Goal: Task Accomplishment & Management: Manage account settings

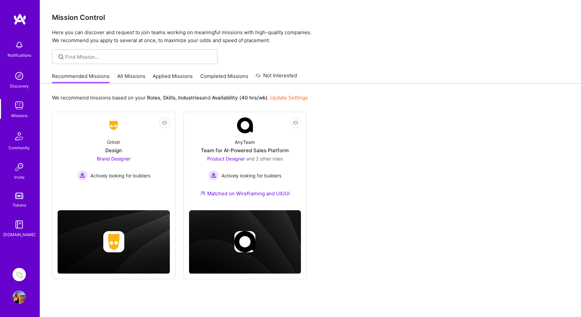
click at [19, 272] on img at bounding box center [19, 274] width 13 height 13
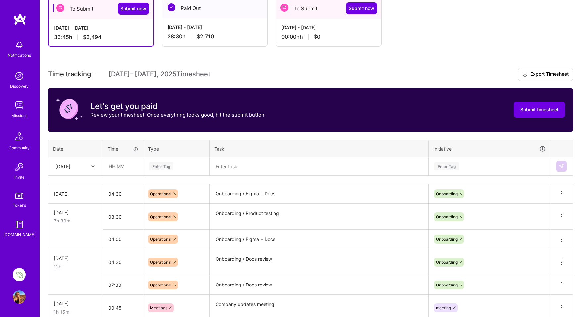
scroll to position [123, 0]
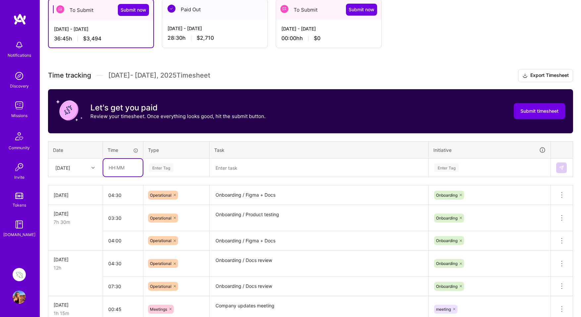
click at [105, 161] on input "text" at bounding box center [122, 168] width 39 height 18
click at [93, 167] on icon at bounding box center [92, 167] width 3 height 3
click at [82, 232] on div "[DATE]" at bounding box center [76, 234] width 54 height 12
click at [118, 172] on input "text" at bounding box center [122, 168] width 39 height 18
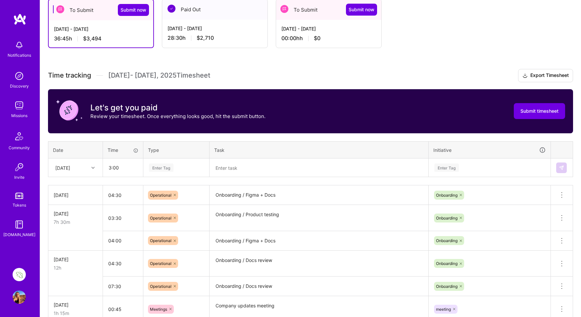
type input "03:00"
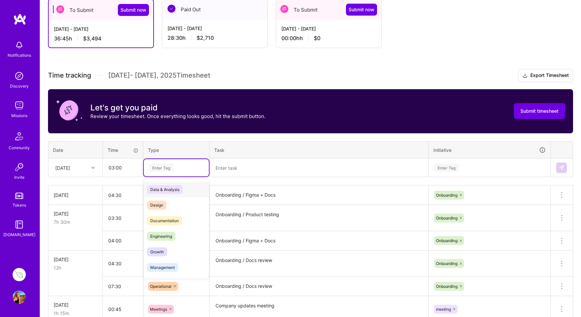
click at [162, 165] on div "Enter Tag" at bounding box center [161, 167] width 25 height 10
click at [156, 205] on span "Design" at bounding box center [157, 204] width 20 height 9
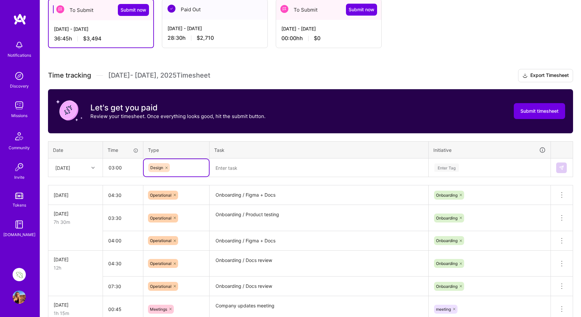
click at [235, 165] on textarea at bounding box center [319, 167] width 218 height 17
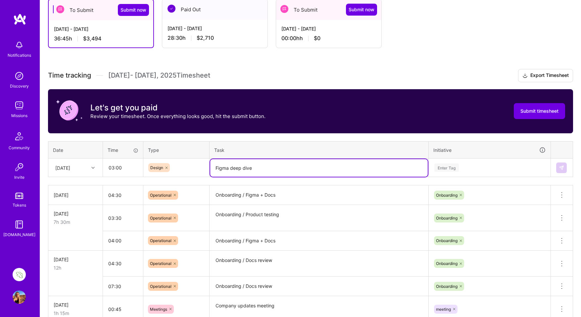
type textarea "Figma deep dive"
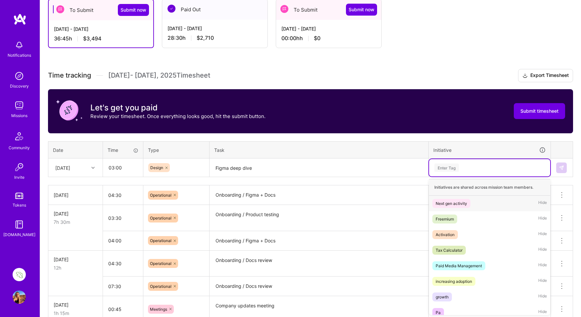
click at [452, 165] on div "Enter Tag" at bounding box center [447, 167] width 25 height 10
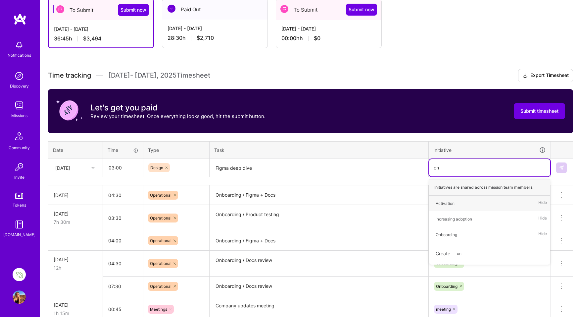
type input "onb"
click at [450, 204] on div "Onboarding" at bounding box center [447, 203] width 22 height 7
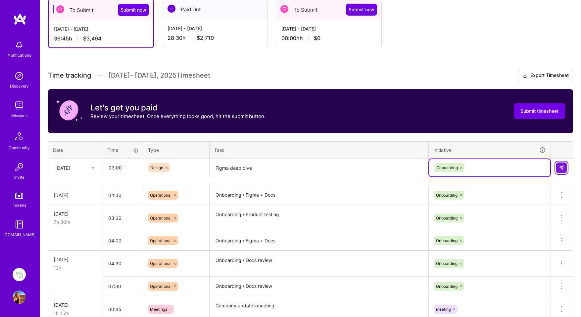
click at [563, 165] on img at bounding box center [561, 167] width 5 height 5
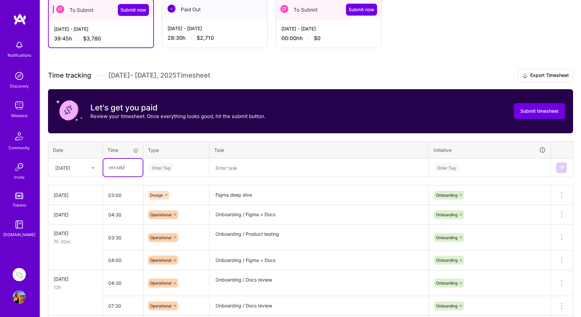
click at [113, 168] on input "text" at bounding box center [122, 168] width 39 height 18
type input "00:30"
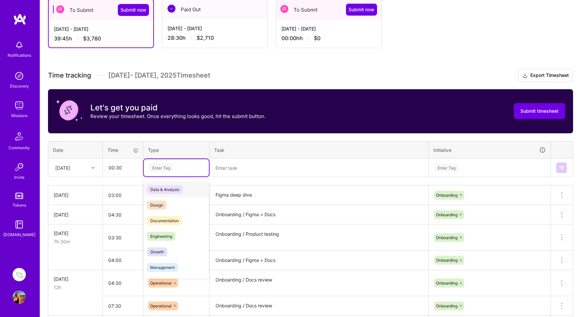
click at [159, 166] on div "Enter Tag" at bounding box center [161, 167] width 25 height 10
click at [157, 203] on span "Design" at bounding box center [157, 204] width 20 height 9
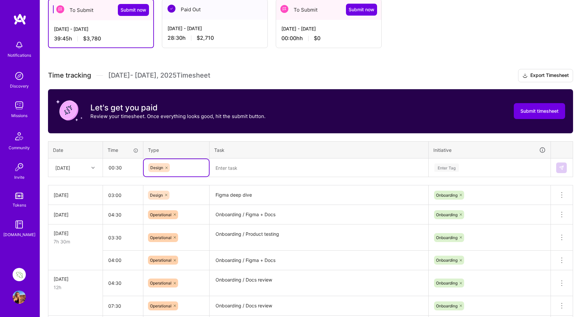
click at [234, 166] on textarea at bounding box center [319, 168] width 218 height 18
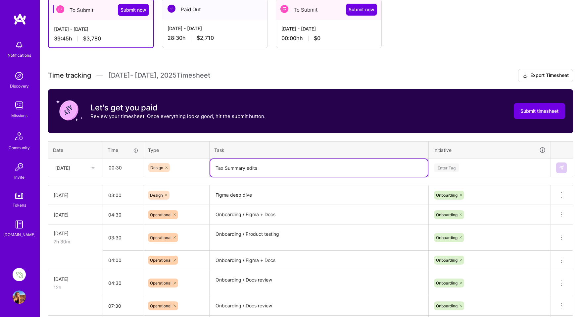
drag, startPoint x: 259, startPoint y: 167, endPoint x: 203, endPoint y: 168, distance: 56.0
click at [203, 168] on tr "[DATE] 00:30 Design Tax Summary edits Enter Tag" at bounding box center [310, 167] width 525 height 19
type textarea "Tax Summary edits"
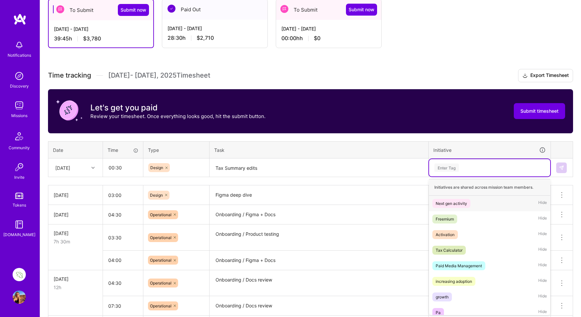
click at [449, 167] on div "Enter Tag" at bounding box center [447, 167] width 25 height 10
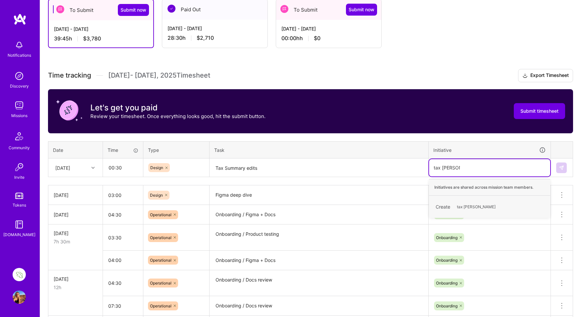
type input "tax summary"
click at [468, 205] on span "tax summary" at bounding box center [469, 206] width 30 height 9
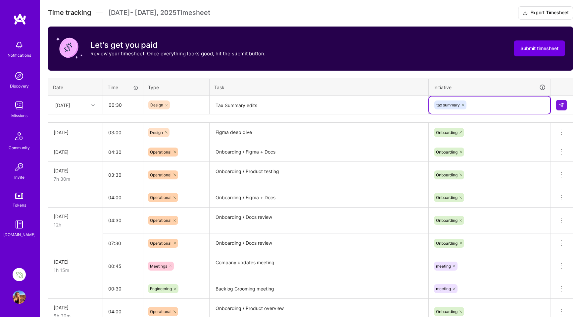
scroll to position [184, 0]
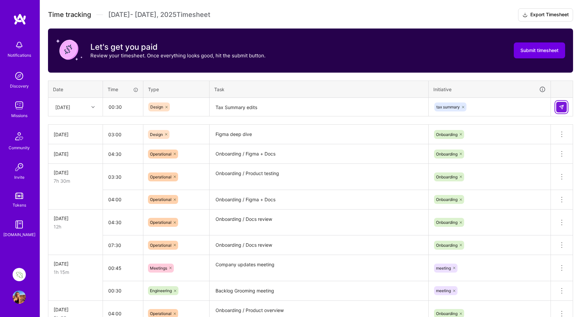
click at [563, 107] on img at bounding box center [561, 106] width 5 height 5
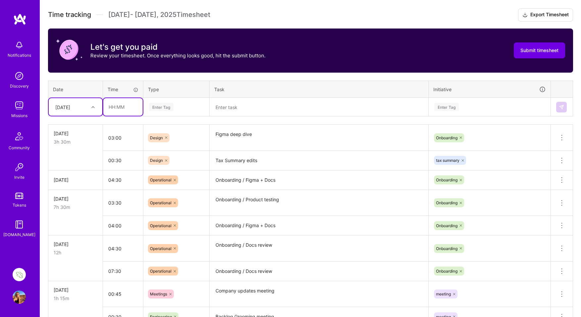
click at [120, 104] on input "text" at bounding box center [122, 107] width 39 height 18
type input "01:00"
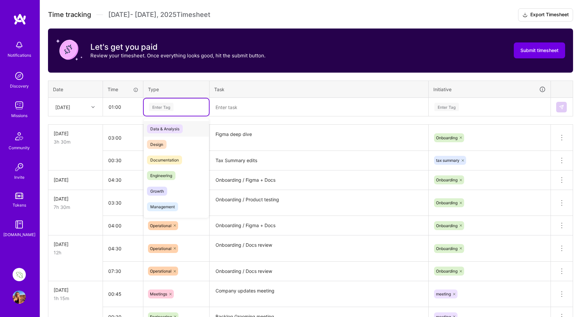
click at [163, 104] on div "Enter Tag" at bounding box center [161, 107] width 25 height 10
type input "mee"
click at [158, 127] on span "Meetings" at bounding box center [159, 128] width 24 height 9
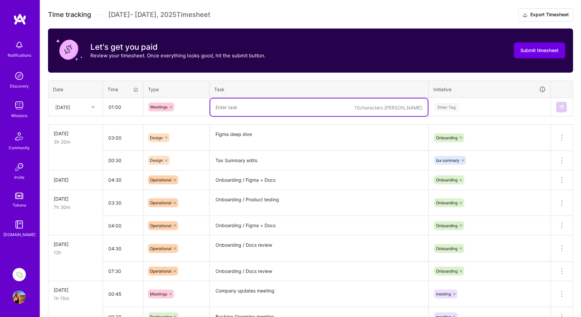
click at [231, 104] on textarea at bounding box center [319, 107] width 218 height 18
type textarea "M"
paste textarea "Tax Summary edits"
type textarea "Tax Summary kick off"
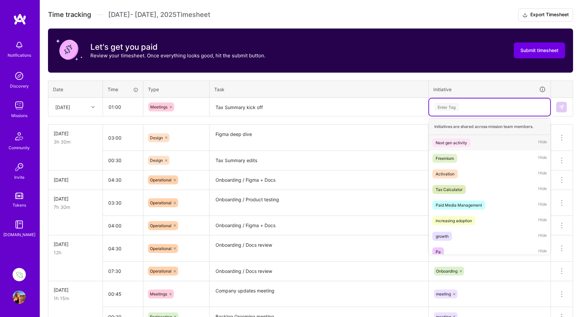
click at [449, 108] on div "Enter Tag" at bounding box center [447, 107] width 25 height 10
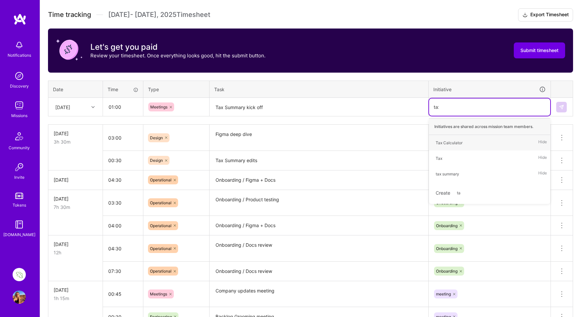
type input "tax"
click at [451, 174] on div "tax summary" at bounding box center [448, 173] width 24 height 7
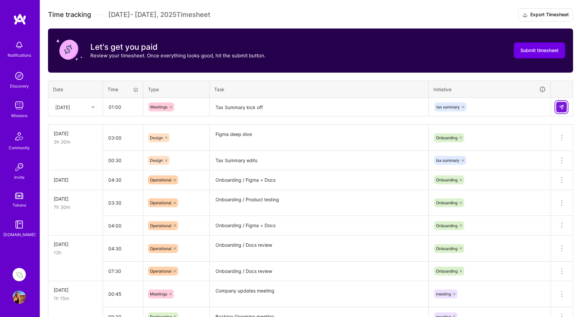
click at [559, 106] on img at bounding box center [561, 106] width 5 height 5
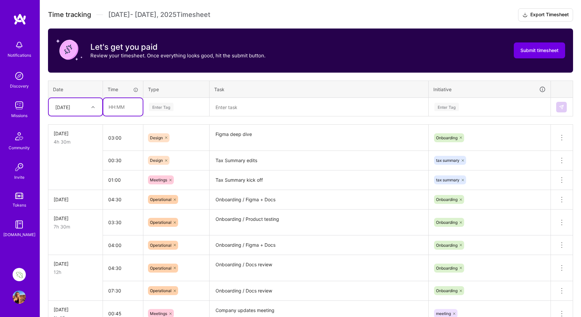
click at [113, 105] on input "text" at bounding box center [122, 107] width 39 height 18
type input "08:30"
click at [163, 105] on div "Enter Tag" at bounding box center [161, 107] width 25 height 10
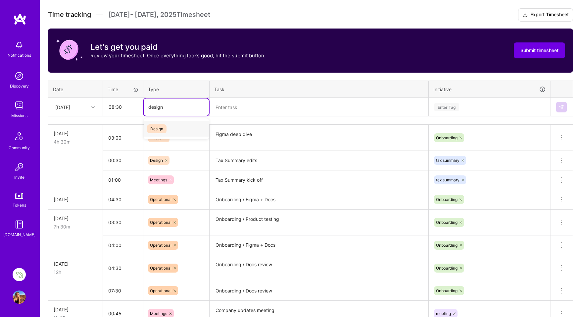
type input "design"
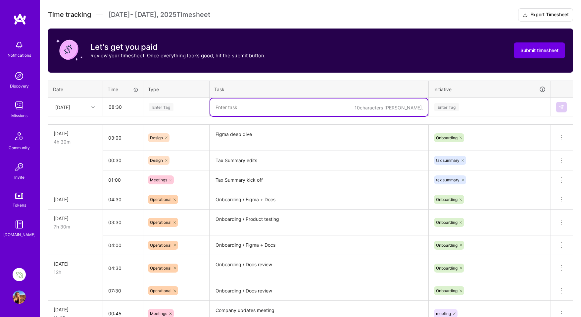
click at [238, 112] on textarea at bounding box center [319, 107] width 218 height 18
paste textarea "Tax Summary edits"
type textarea "Tax Summary edits"
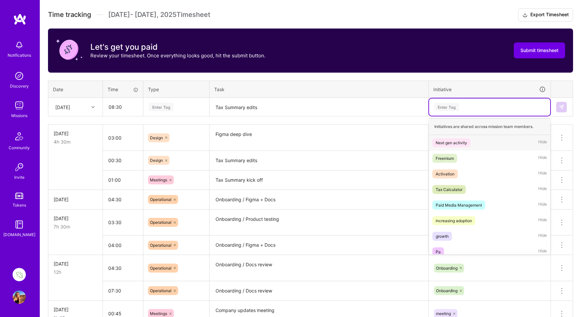
click at [444, 108] on div "Enter Tag" at bounding box center [447, 107] width 25 height 10
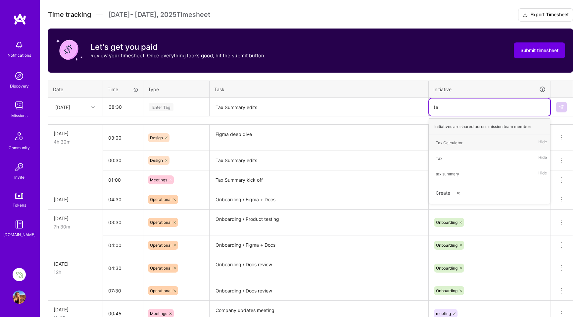
type input "tax"
click at [447, 175] on div "tax summary" at bounding box center [448, 173] width 24 height 7
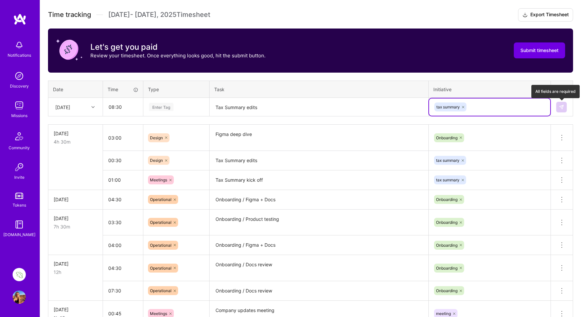
click at [564, 105] on img at bounding box center [561, 106] width 5 height 5
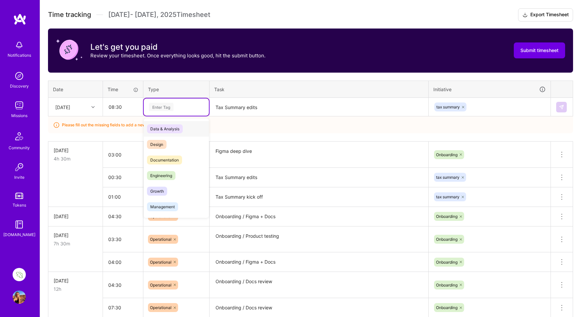
click at [164, 104] on div "Enter Tag" at bounding box center [161, 107] width 25 height 10
click at [153, 141] on span "Design" at bounding box center [157, 144] width 20 height 9
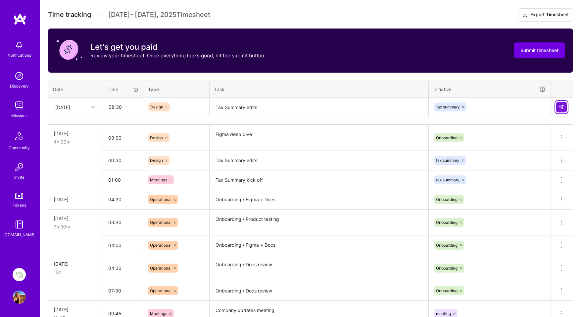
click at [561, 105] on img at bounding box center [561, 106] width 5 height 5
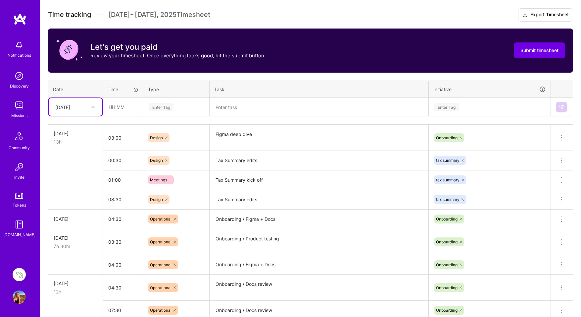
click at [93, 105] on icon at bounding box center [92, 106] width 3 height 3
click at [78, 181] on div "[DATE]" at bounding box center [76, 180] width 54 height 12
click at [120, 110] on input "text" at bounding box center [122, 107] width 39 height 18
type input "02:30"
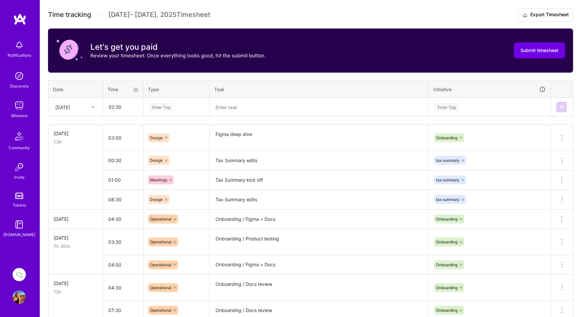
click at [161, 105] on div "Enter Tag" at bounding box center [161, 107] width 25 height 10
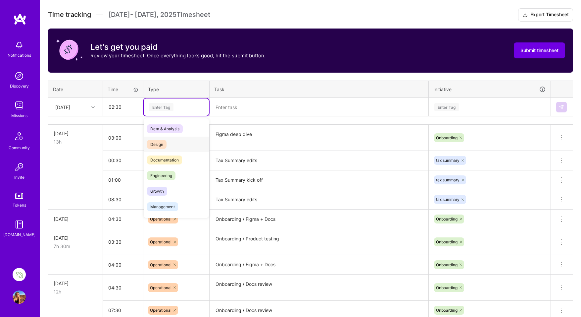
click at [160, 144] on span "Design" at bounding box center [157, 144] width 20 height 9
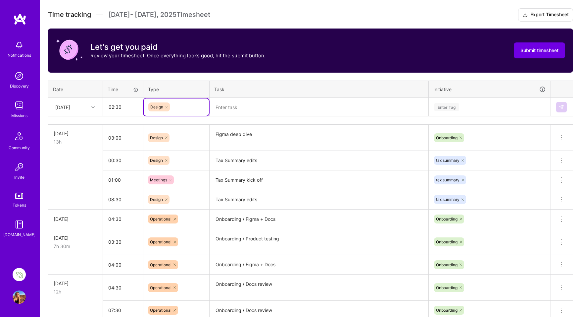
click at [234, 109] on textarea at bounding box center [319, 107] width 218 height 18
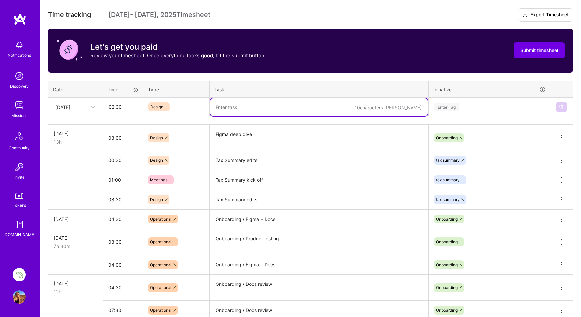
paste textarea "Tax Summary edits"
type textarea "Tax Summary edits"
click at [452, 105] on div "Enter Tag" at bounding box center [447, 107] width 25 height 10
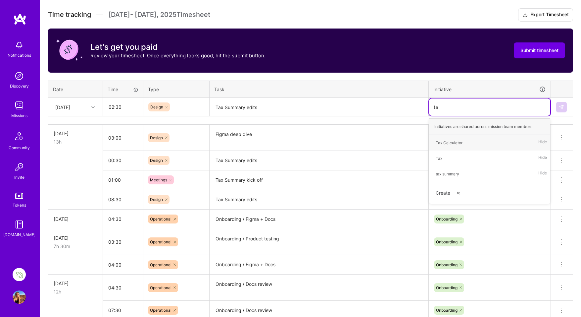
type input "tax"
click at [447, 174] on div "tax summary" at bounding box center [448, 173] width 24 height 7
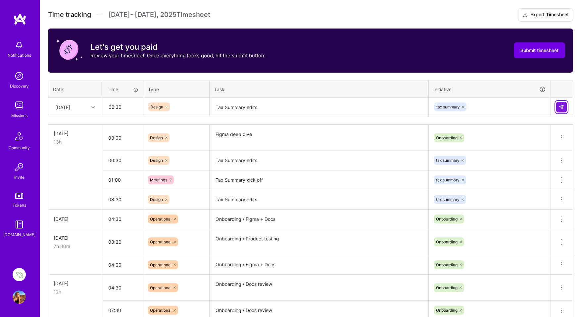
click at [561, 108] on img at bounding box center [561, 106] width 5 height 5
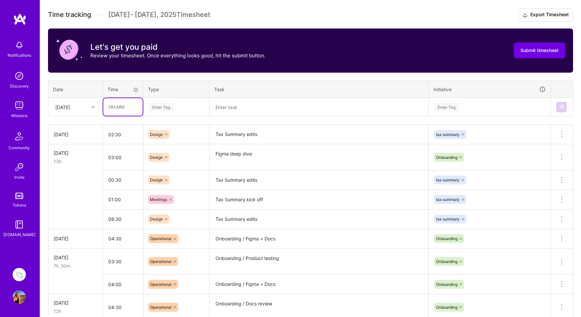
click at [118, 108] on input "text" at bounding box center [122, 107] width 39 height 18
type input "01:00"
click at [163, 105] on div "Enter Tag" at bounding box center [161, 107] width 25 height 10
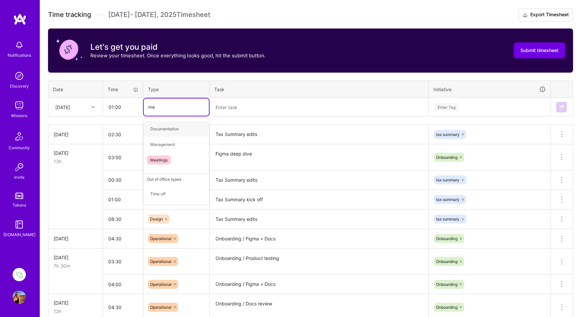
type input "mee"
click at [158, 128] on span "Meetings" at bounding box center [159, 128] width 24 height 9
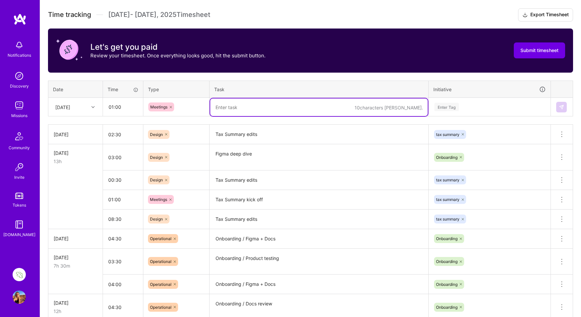
click at [225, 106] on textarea at bounding box center [319, 107] width 218 height 18
click at [230, 106] on textarea "Meetig with [PERSON_NAME]" at bounding box center [319, 107] width 218 height 18
type textarea "Meeting with [PERSON_NAME]"
click at [450, 106] on div "Enter Tag" at bounding box center [447, 107] width 25 height 10
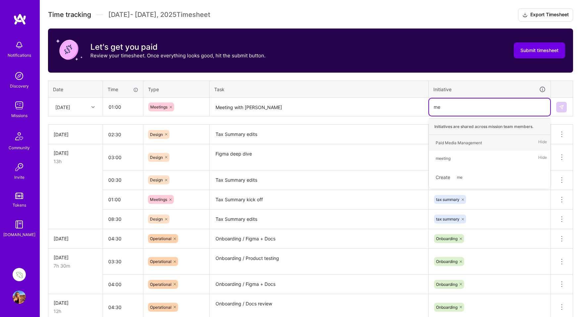
type input "mee"
click at [445, 141] on div "meeting" at bounding box center [443, 142] width 15 height 7
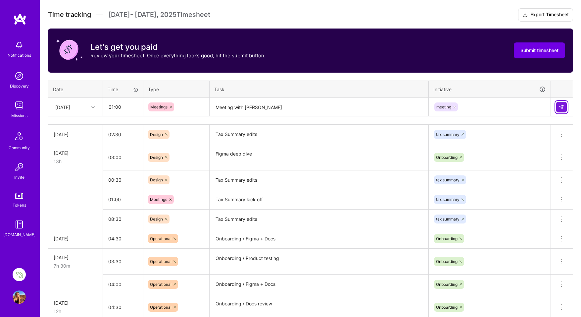
click at [563, 103] on button at bounding box center [561, 107] width 11 height 11
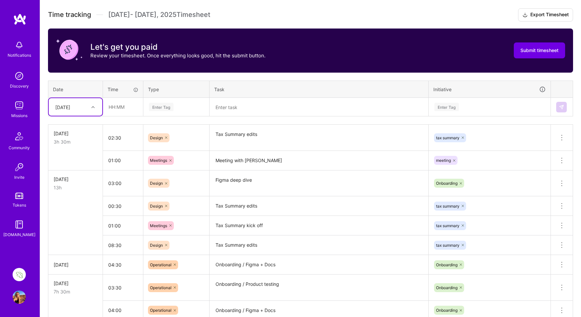
click at [92, 106] on icon at bounding box center [92, 106] width 3 height 3
click at [79, 187] on div "[DATE]" at bounding box center [76, 186] width 54 height 12
click at [122, 107] on input "text" at bounding box center [122, 107] width 39 height 18
type input "01:30"
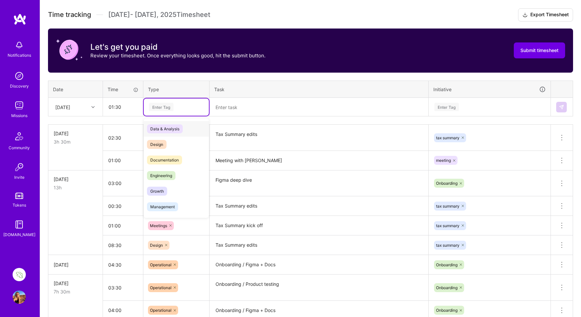
click at [164, 107] on div "Enter Tag" at bounding box center [161, 107] width 25 height 10
click at [159, 144] on span "Design" at bounding box center [157, 144] width 20 height 9
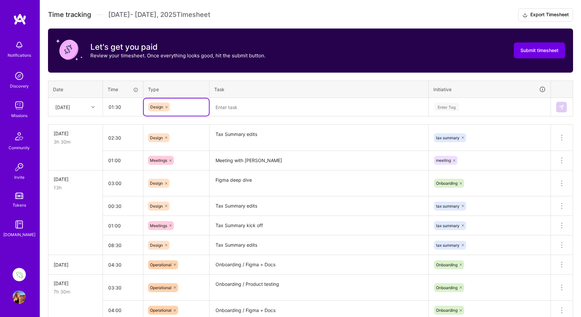
click at [231, 106] on textarea at bounding box center [319, 107] width 218 height 18
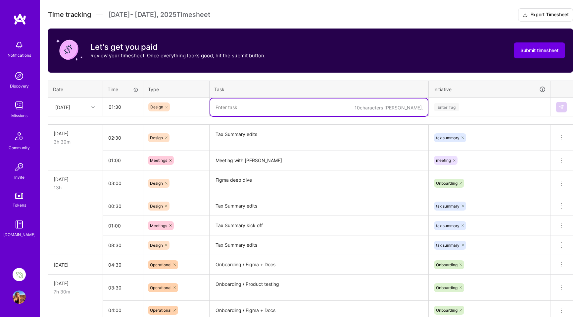
paste textarea "Tax Summary edits"
type textarea "Tax Summary edits"
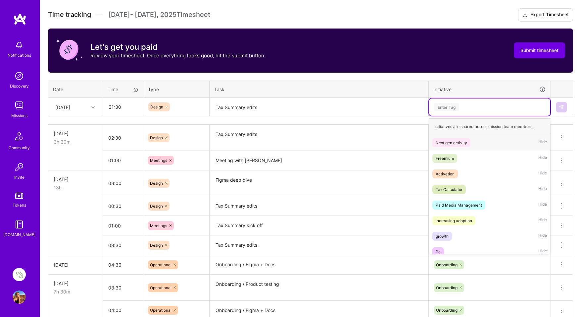
click at [445, 107] on div "Enter Tag" at bounding box center [447, 107] width 25 height 10
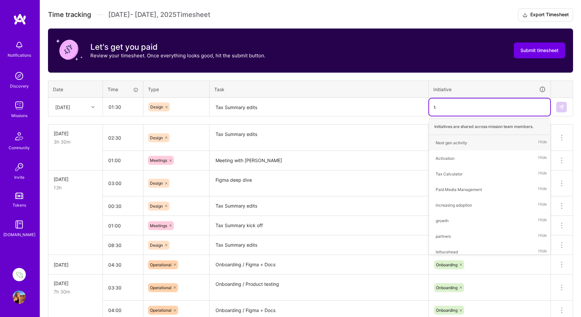
type input "tax"
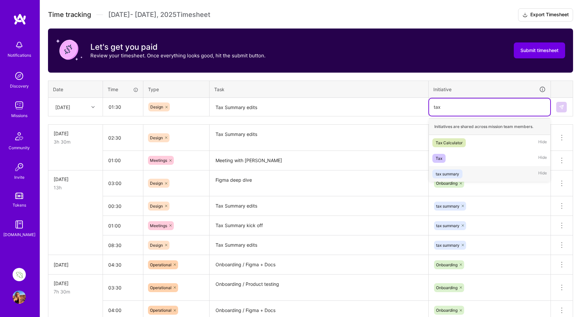
click at [453, 173] on div "tax summary" at bounding box center [448, 173] width 24 height 7
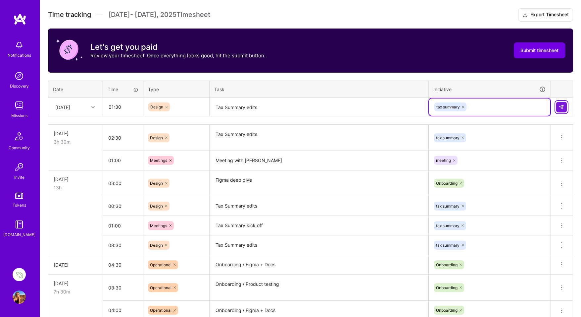
click at [563, 106] on img at bounding box center [561, 106] width 5 height 5
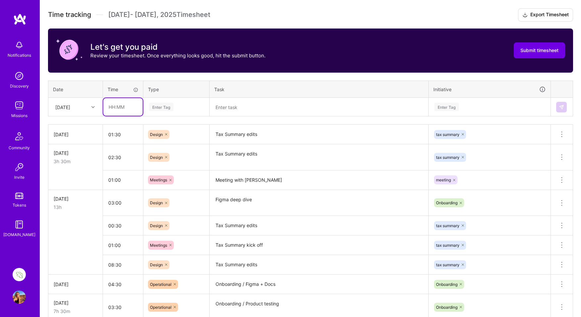
click at [115, 108] on input "text" at bounding box center [122, 107] width 39 height 18
type input "01:00"
click at [159, 106] on div "Enter Tag" at bounding box center [161, 107] width 25 height 10
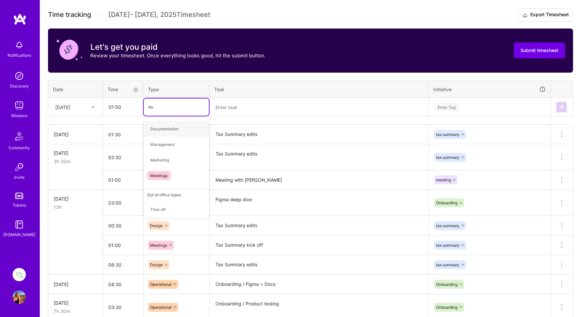
type input "mee"
click at [160, 130] on span "Meetings" at bounding box center [159, 128] width 24 height 9
click at [225, 106] on textarea at bounding box center [319, 107] width 218 height 18
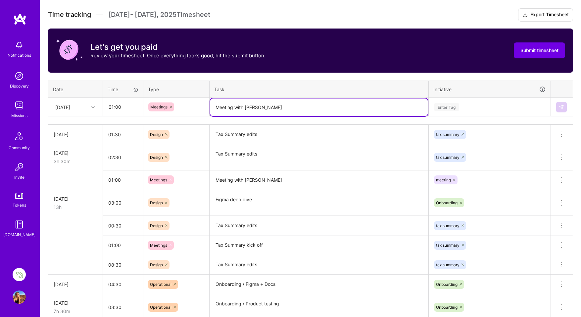
type textarea "Meeting with [PERSON_NAME]"
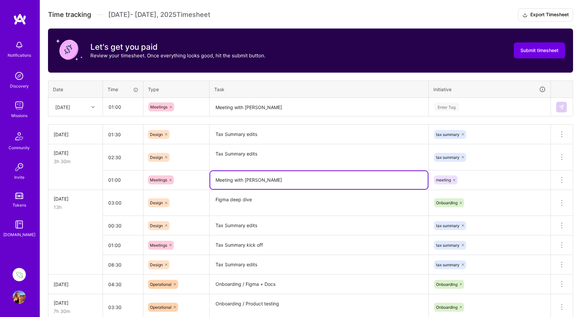
drag, startPoint x: 256, startPoint y: 180, endPoint x: 247, endPoint y: 179, distance: 9.3
click at [247, 179] on textarea "Meeting with [PERSON_NAME]" at bounding box center [319, 180] width 218 height 18
type textarea "Meeting with [PERSON_NAME] + [PERSON_NAME]"
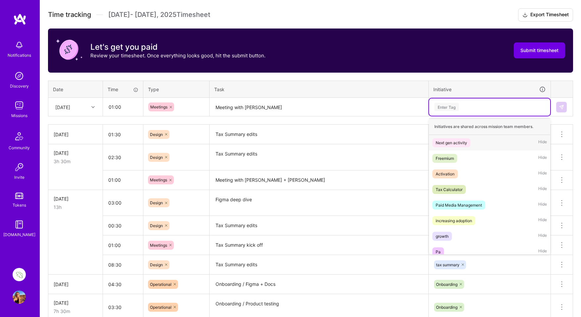
click at [451, 104] on div "Enter Tag" at bounding box center [447, 107] width 25 height 10
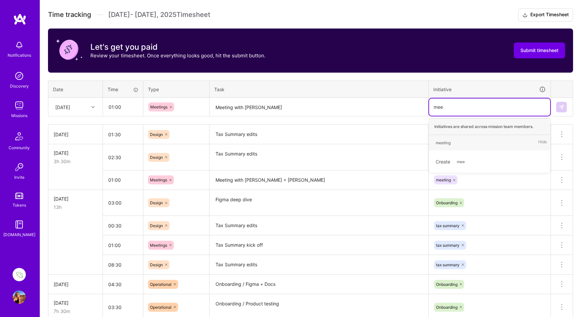
type input "meet"
click at [448, 142] on div "meeting" at bounding box center [443, 142] width 15 height 7
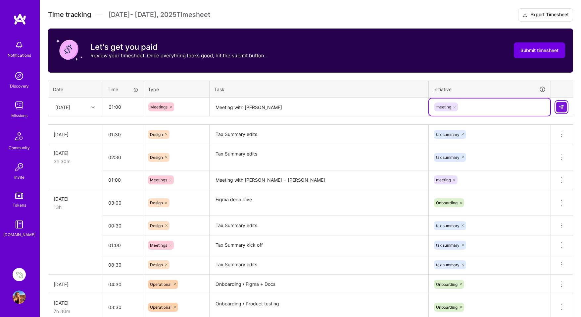
click at [561, 105] on img at bounding box center [561, 106] width 5 height 5
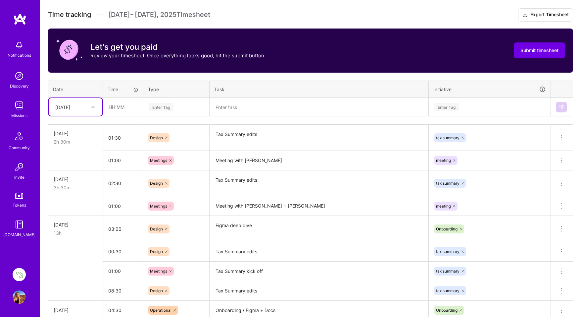
click at [92, 105] on icon at bounding box center [92, 106] width 3 height 3
click at [70, 195] on div "[DATE]" at bounding box center [76, 198] width 54 height 12
click at [115, 106] on input "text" at bounding box center [122, 107] width 39 height 18
type input "01:30"
click at [159, 104] on div "Enter Tag" at bounding box center [161, 107] width 25 height 10
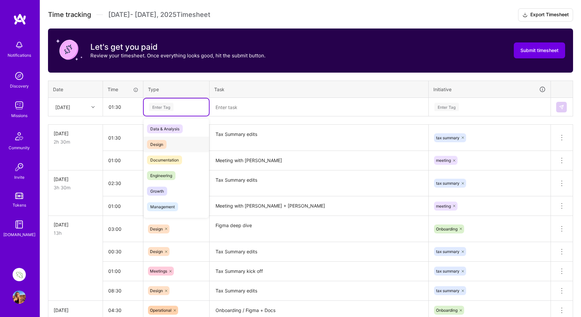
click at [162, 143] on span "Design" at bounding box center [157, 144] width 20 height 9
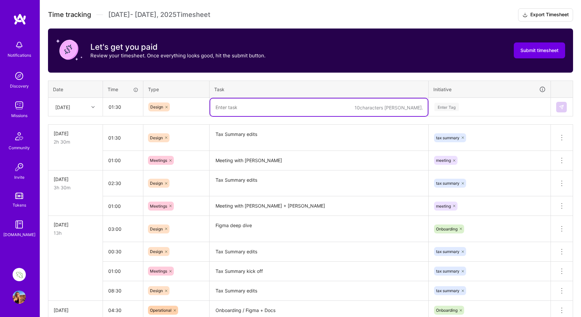
click at [232, 104] on textarea at bounding box center [319, 107] width 218 height 18
paste textarea "Tax Summary edits"
type textarea "Tax Summary edits"
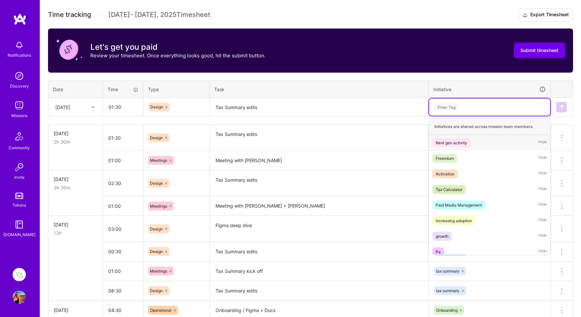
click at [445, 106] on div "Enter Tag" at bounding box center [447, 107] width 25 height 10
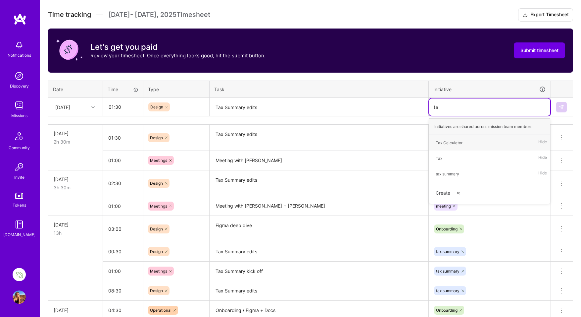
type input "tax"
click at [450, 172] on div "tax summary" at bounding box center [448, 173] width 24 height 7
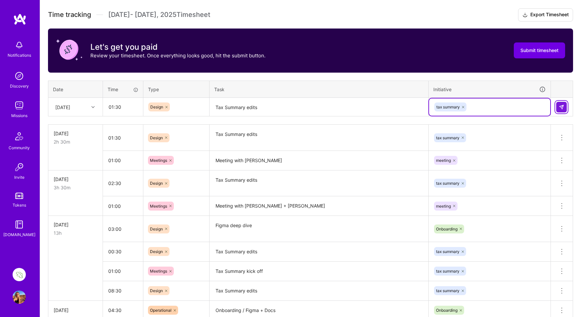
click at [561, 106] on img at bounding box center [561, 106] width 5 height 5
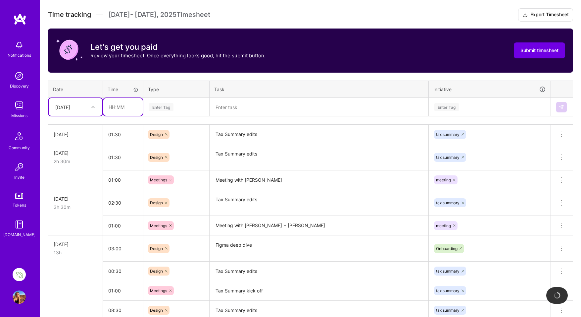
click at [112, 107] on input "text" at bounding box center [122, 107] width 39 height 18
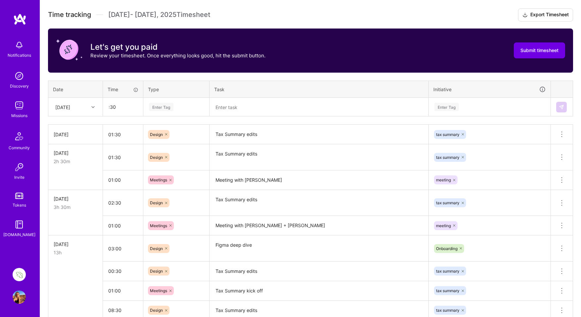
type input "00:30"
click at [162, 105] on div "Enter Tag" at bounding box center [161, 107] width 25 height 10
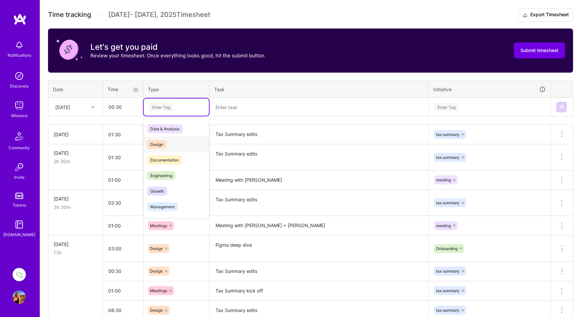
click at [157, 144] on span "Design" at bounding box center [157, 144] width 20 height 9
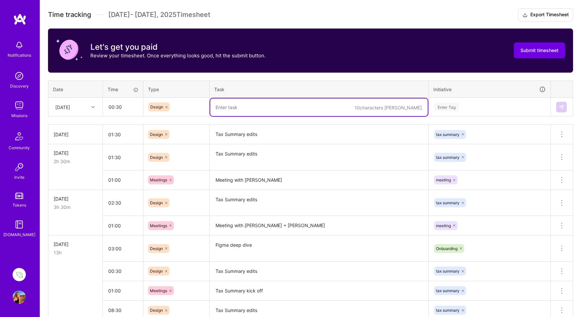
click at [229, 106] on textarea at bounding box center [319, 107] width 218 height 18
drag, startPoint x: 231, startPoint y: 107, endPoint x: 222, endPoint y: 107, distance: 8.3
click at [222, 107] on textarea "Design hand-off" at bounding box center [319, 107] width 218 height 18
click at [253, 106] on textarea "Dev hand-off" at bounding box center [319, 107] width 218 height 18
type textarea "Dev hand-off prep"
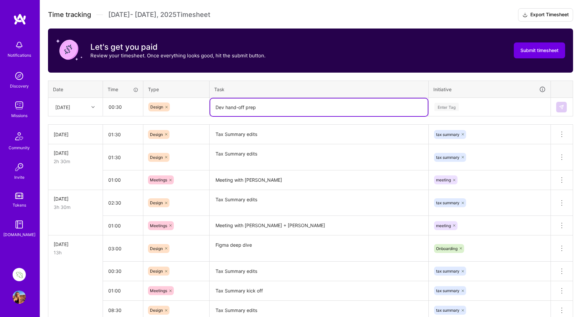
click at [445, 105] on div "Enter Tag" at bounding box center [447, 107] width 25 height 10
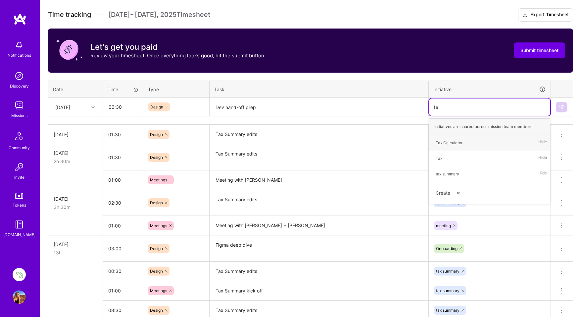
type input "tax"
click at [453, 172] on div "tax summary" at bounding box center [448, 173] width 24 height 7
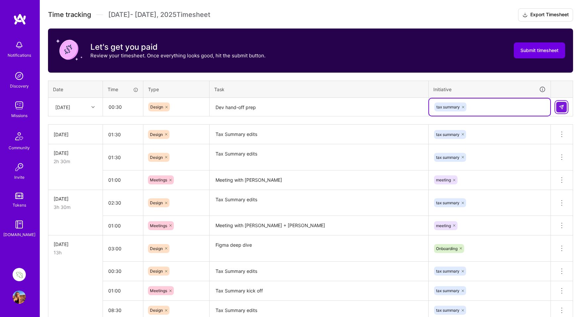
click at [561, 106] on img at bounding box center [561, 106] width 5 height 5
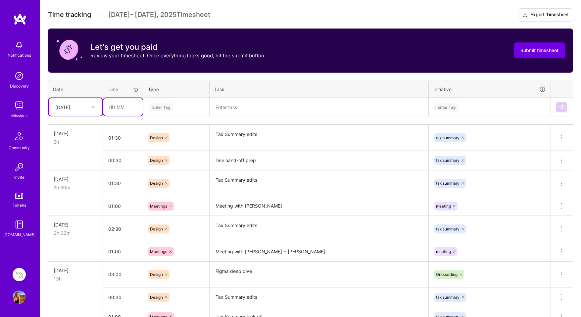
click at [113, 106] on input "text" at bounding box center [122, 107] width 39 height 18
type input "00:30"
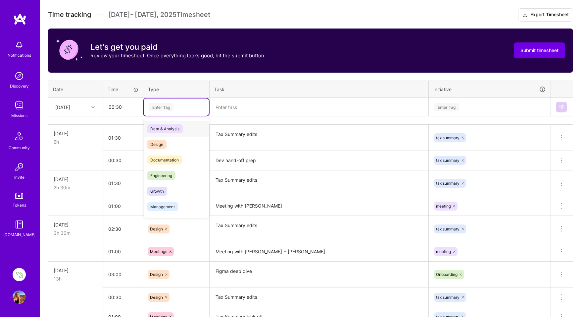
click at [164, 106] on div "Enter Tag" at bounding box center [161, 107] width 25 height 10
type input "m"
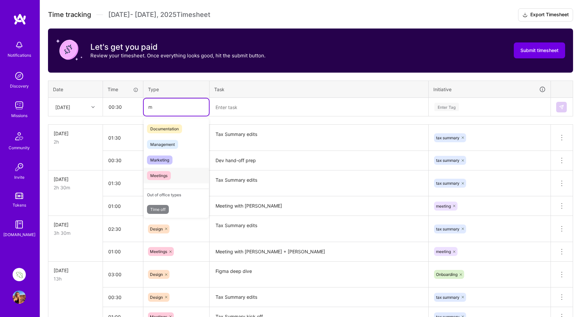
click at [164, 175] on span "Meetings" at bounding box center [159, 175] width 24 height 9
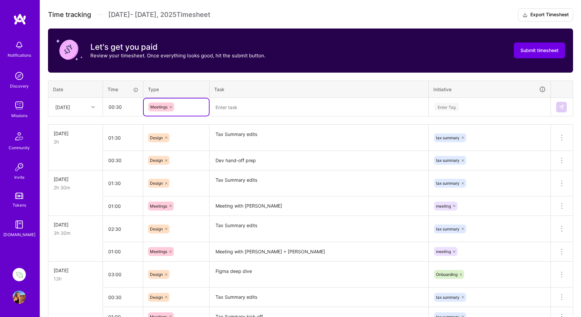
click at [227, 104] on textarea at bounding box center [319, 107] width 218 height 18
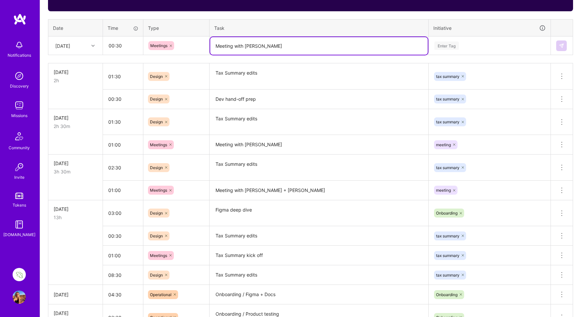
scroll to position [145, 0]
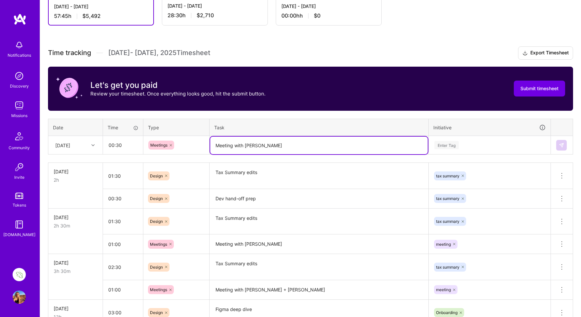
type textarea "Meeting with [PERSON_NAME]"
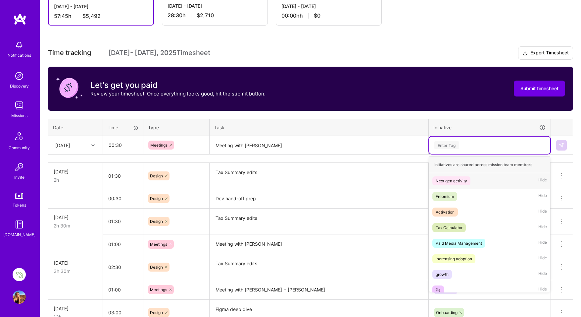
click at [448, 146] on div "Enter Tag" at bounding box center [447, 145] width 25 height 10
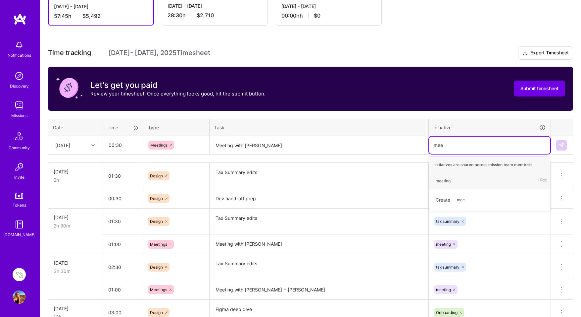
type input "meet"
click at [445, 178] on div "meeting" at bounding box center [443, 180] width 15 height 7
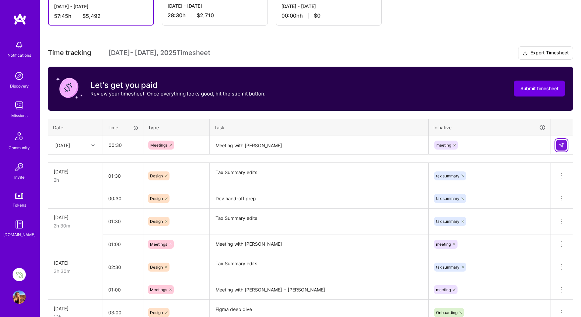
click at [563, 143] on img at bounding box center [561, 144] width 5 height 5
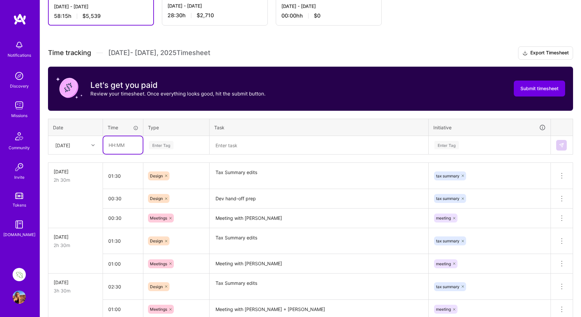
click at [117, 145] on input "text" at bounding box center [122, 145] width 39 height 18
type input "00:45"
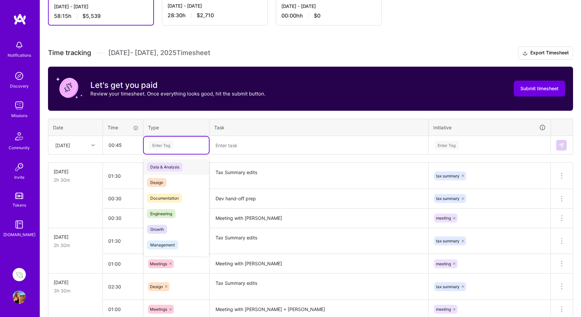
click at [159, 146] on div "Enter Tag" at bounding box center [161, 145] width 25 height 10
type input "meet"
click at [161, 166] on span "Meetings" at bounding box center [159, 166] width 24 height 9
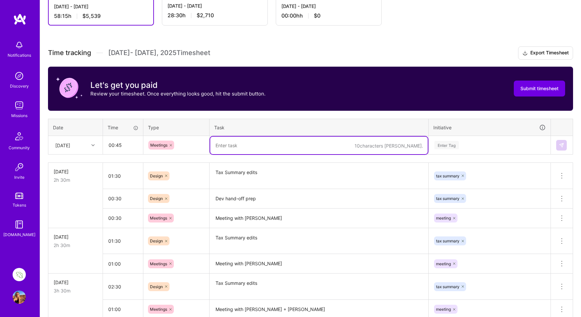
click at [241, 145] on textarea at bounding box center [319, 145] width 218 height 18
type textarea "Company meeting"
click at [442, 147] on div "Enter Tag" at bounding box center [447, 145] width 25 height 10
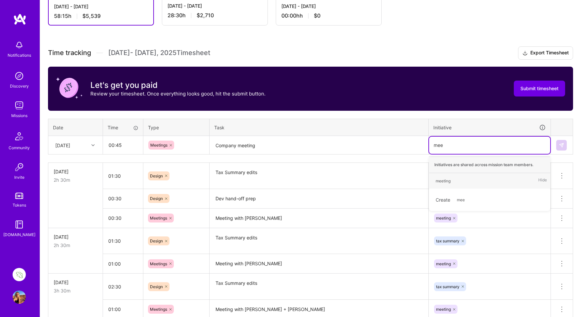
type input "meet"
click at [441, 181] on div "meeting" at bounding box center [443, 180] width 15 height 7
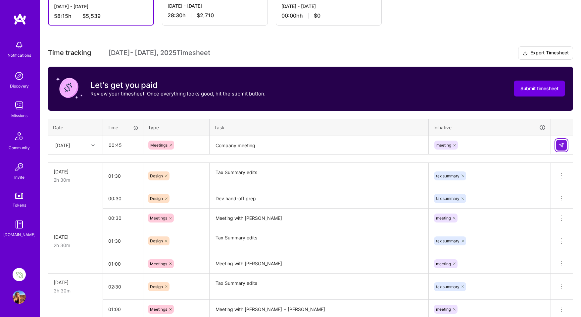
click at [565, 144] on button at bounding box center [561, 145] width 11 height 11
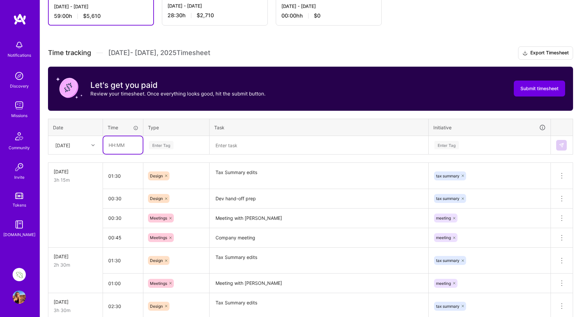
click at [114, 146] on input "text" at bounding box center [122, 145] width 39 height 18
type input "00:15"
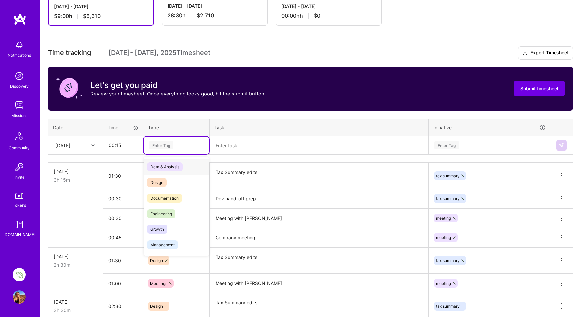
click at [168, 145] on div "Enter Tag" at bounding box center [161, 145] width 25 height 10
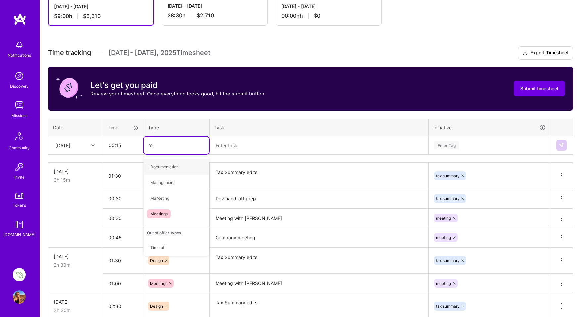
type input "mee"
click at [159, 166] on span "Meetings" at bounding box center [159, 166] width 24 height 9
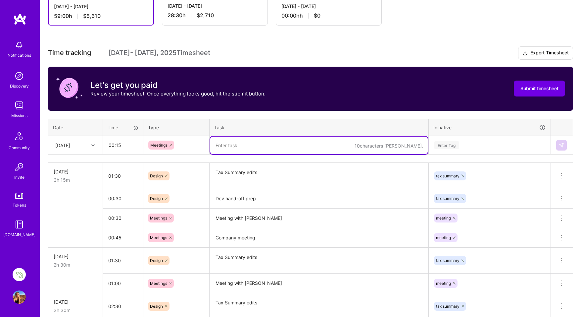
click at [227, 146] on textarea at bounding box center [319, 145] width 218 height 18
type textarea "Backlog grroming"
click at [449, 144] on div "Enter Tag" at bounding box center [447, 145] width 25 height 10
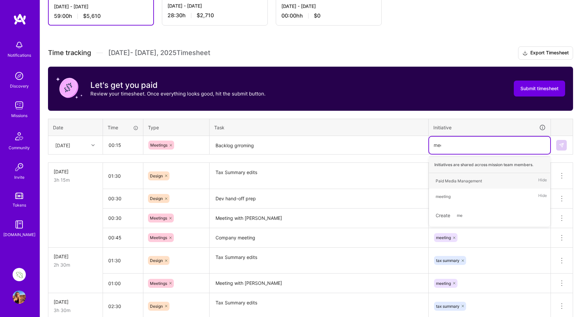
type input "meet"
click at [448, 181] on div "meeting" at bounding box center [443, 180] width 15 height 7
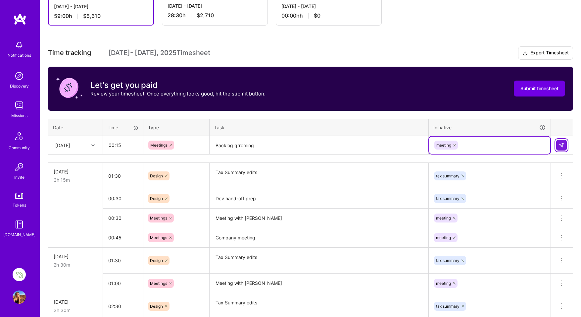
click at [562, 144] on img at bounding box center [561, 144] width 5 height 5
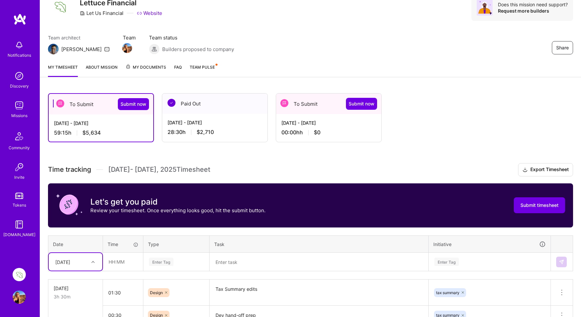
scroll to position [29, 0]
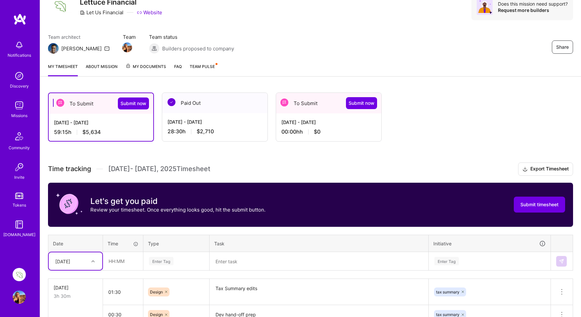
click at [203, 66] on span "Team Pulse" at bounding box center [202, 66] width 25 height 5
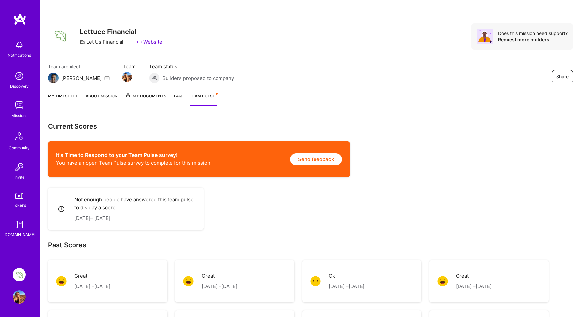
click at [318, 157] on button "Send feedback" at bounding box center [316, 159] width 52 height 12
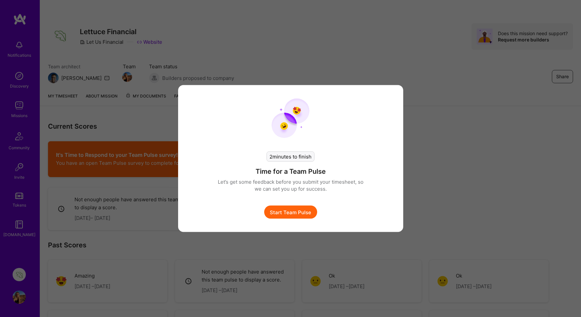
click at [318, 157] on div "2 minutes to finish Time for a Team Pulse Let’s get some feedback before you su…" at bounding box center [291, 178] width 146 height 80
click at [293, 213] on button "Start Team Pulse" at bounding box center [290, 211] width 53 height 13
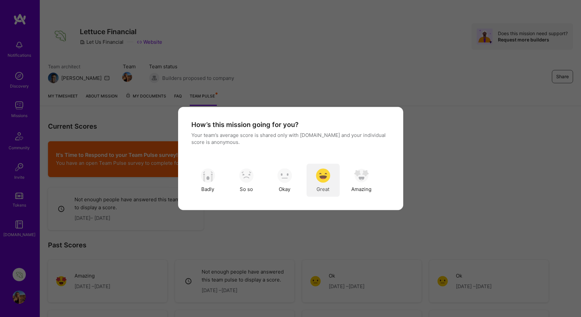
click at [325, 182] on img "modal" at bounding box center [323, 175] width 15 height 15
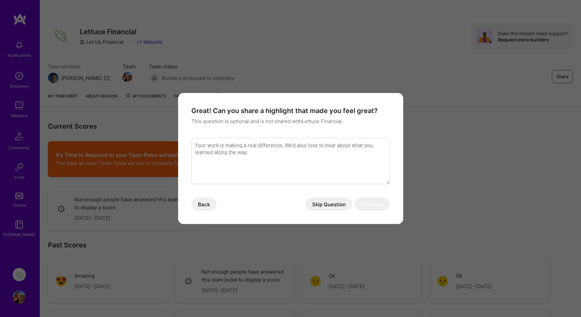
click at [329, 204] on button "Skip Question" at bounding box center [329, 203] width 47 height 13
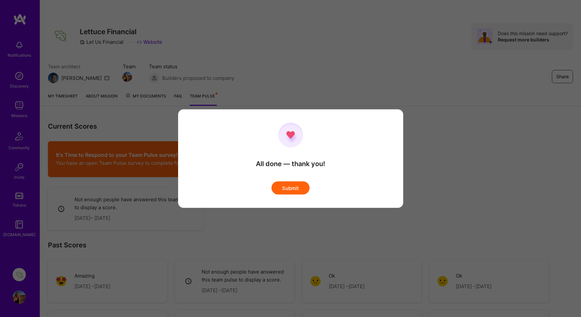
click at [288, 187] on button "Submit" at bounding box center [291, 187] width 38 height 13
